Goal: Transaction & Acquisition: Book appointment/travel/reservation

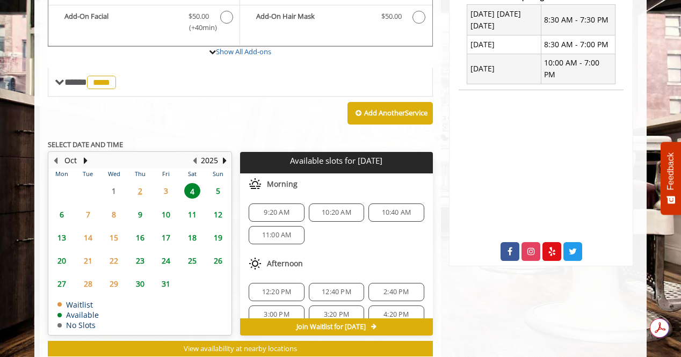
click at [164, 183] on span "3" at bounding box center [166, 191] width 16 height 16
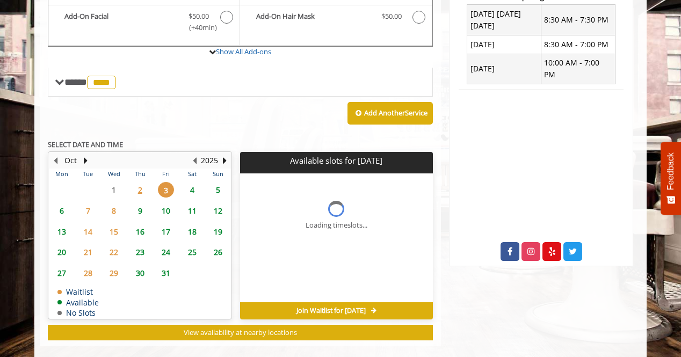
scroll to position [429, 0]
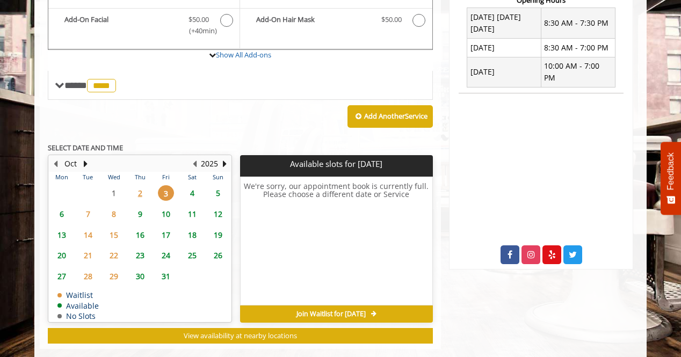
click at [193, 185] on span "4" at bounding box center [192, 193] width 16 height 16
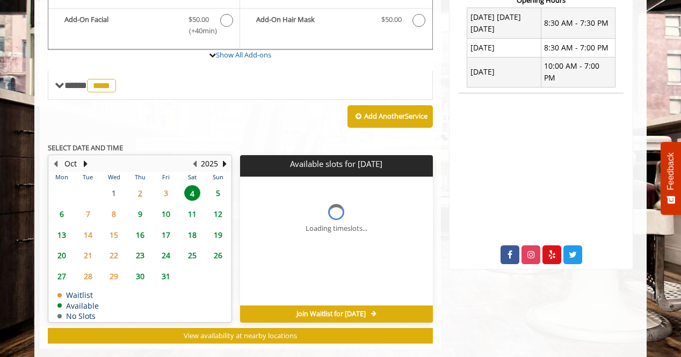
scroll to position [445, 0]
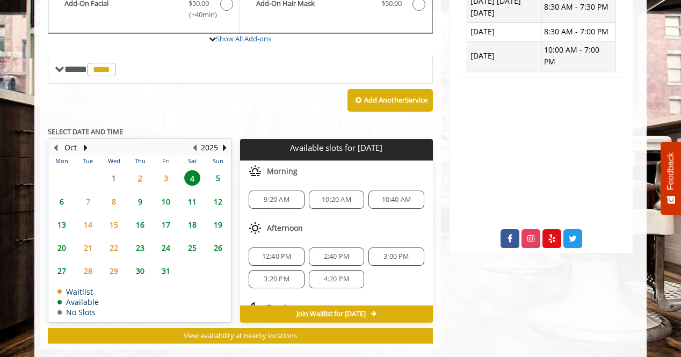
click at [289, 191] on div "9:20 AM" at bounding box center [276, 200] width 55 height 18
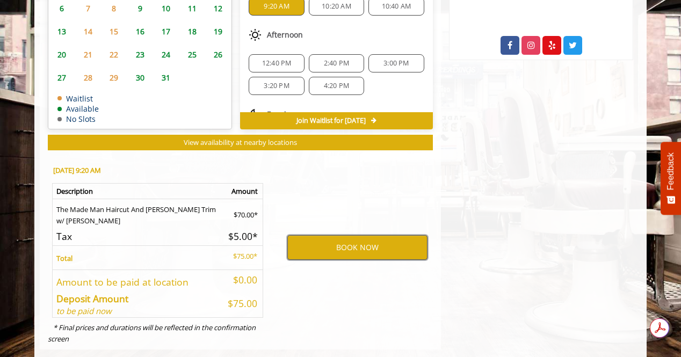
scroll to position [0, 0]
click at [337, 235] on button "BOOK NOW" at bounding box center [357, 247] width 140 height 25
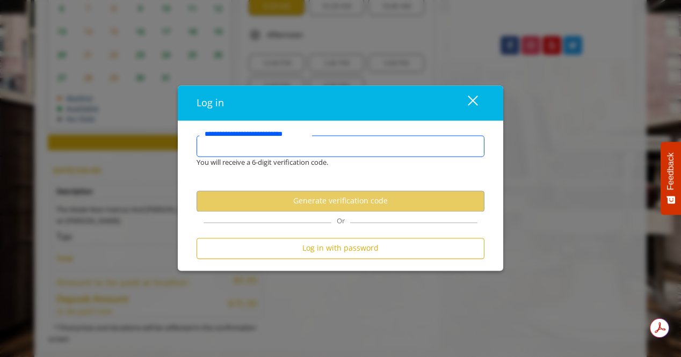
click at [282, 150] on input "**********" at bounding box center [341, 145] width 288 height 21
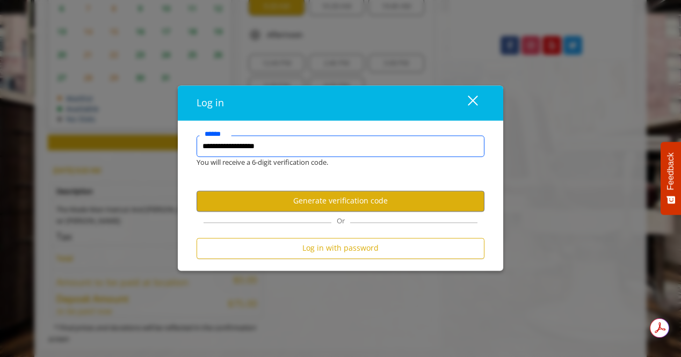
type input "**********"
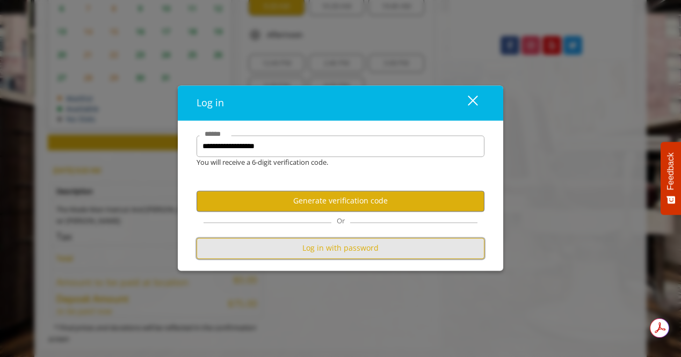
click at [342, 253] on button "Log in with password" at bounding box center [341, 248] width 288 height 21
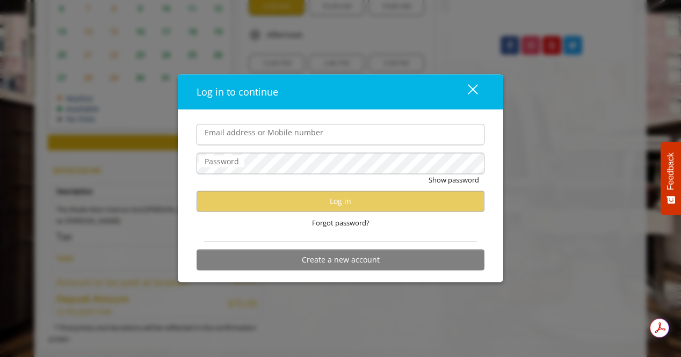
type input "**********"
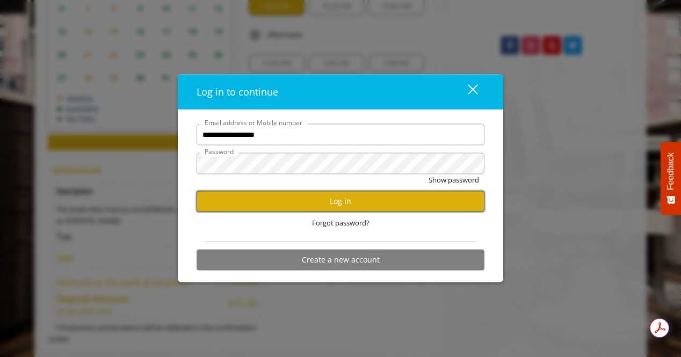
click at [307, 206] on button "Log in" at bounding box center [341, 201] width 288 height 21
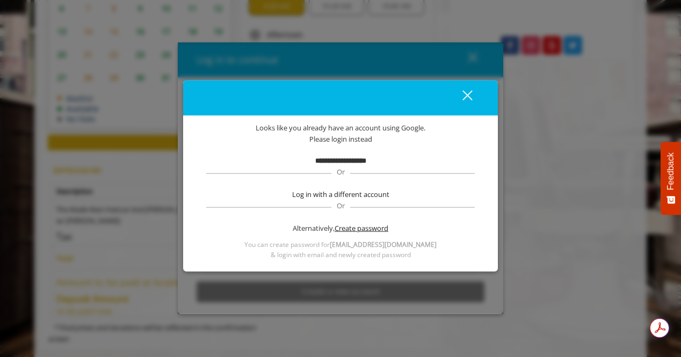
click at [374, 234] on span "Create password" at bounding box center [362, 228] width 54 height 11
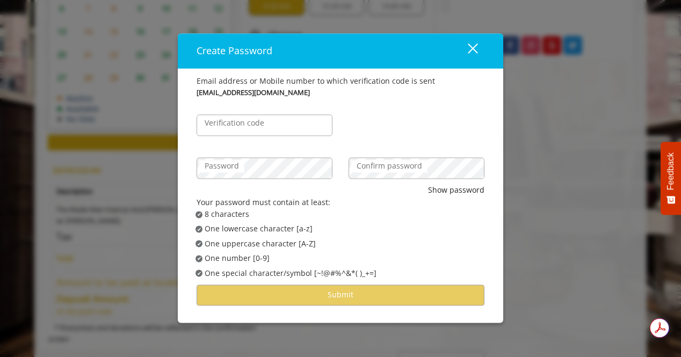
click at [252, 129] on label "Verification code" at bounding box center [234, 124] width 70 height 12
click at [252, 129] on input "Verification code" at bounding box center [265, 125] width 136 height 21
type input "*"
type input "******"
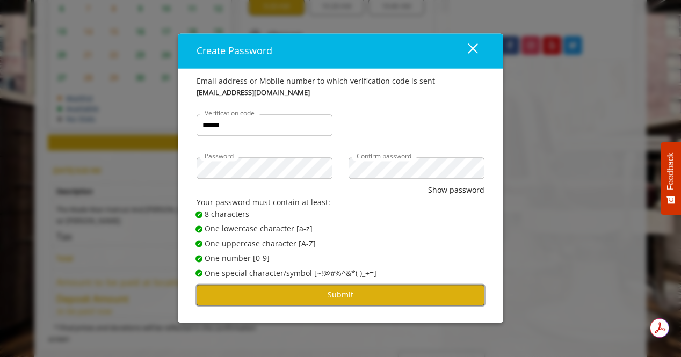
click at [346, 301] on button "Submit" at bounding box center [341, 295] width 288 height 21
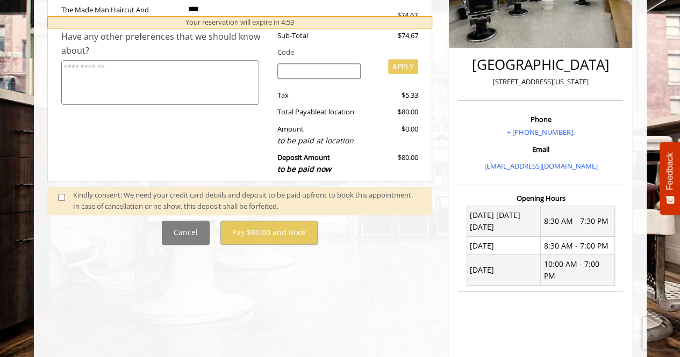
scroll to position [231, 0]
click at [67, 195] on span at bounding box center [66, 200] width 32 height 23
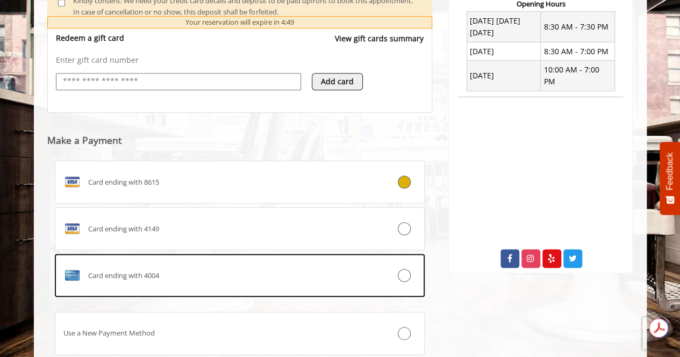
scroll to position [440, 0]
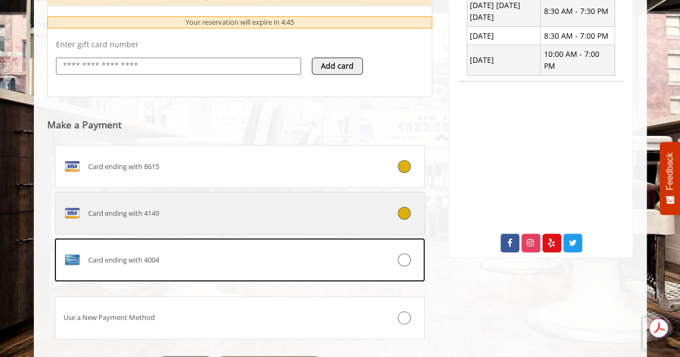
click at [404, 208] on icon at bounding box center [404, 213] width 13 height 13
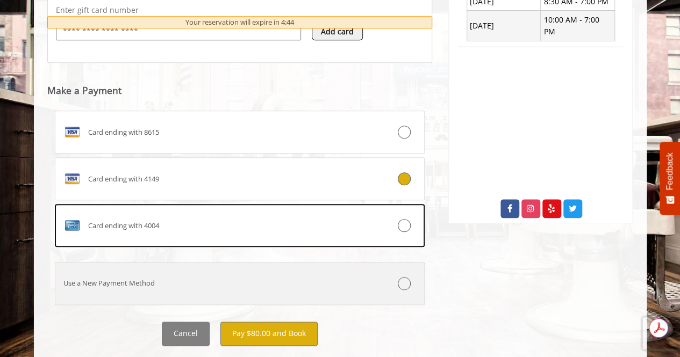
scroll to position [0, 0]
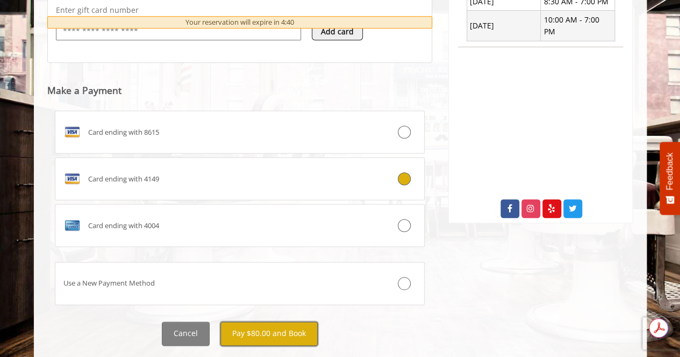
click at [266, 329] on button "Pay $80.00 and Book" at bounding box center [268, 334] width 97 height 24
